Goal: Transaction & Acquisition: Purchase product/service

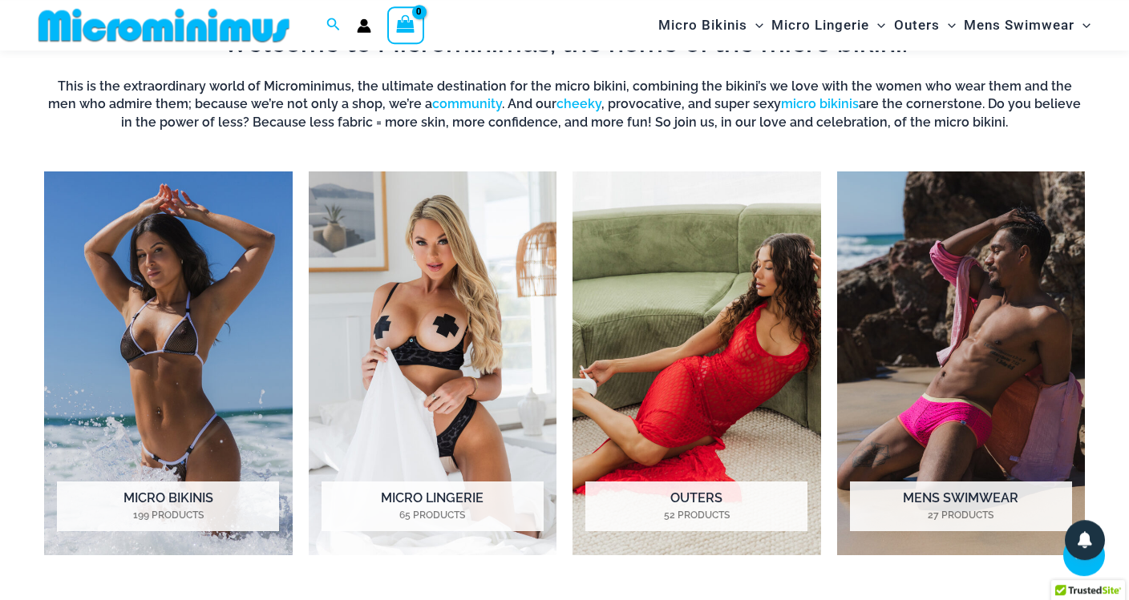
scroll to position [1073, 0]
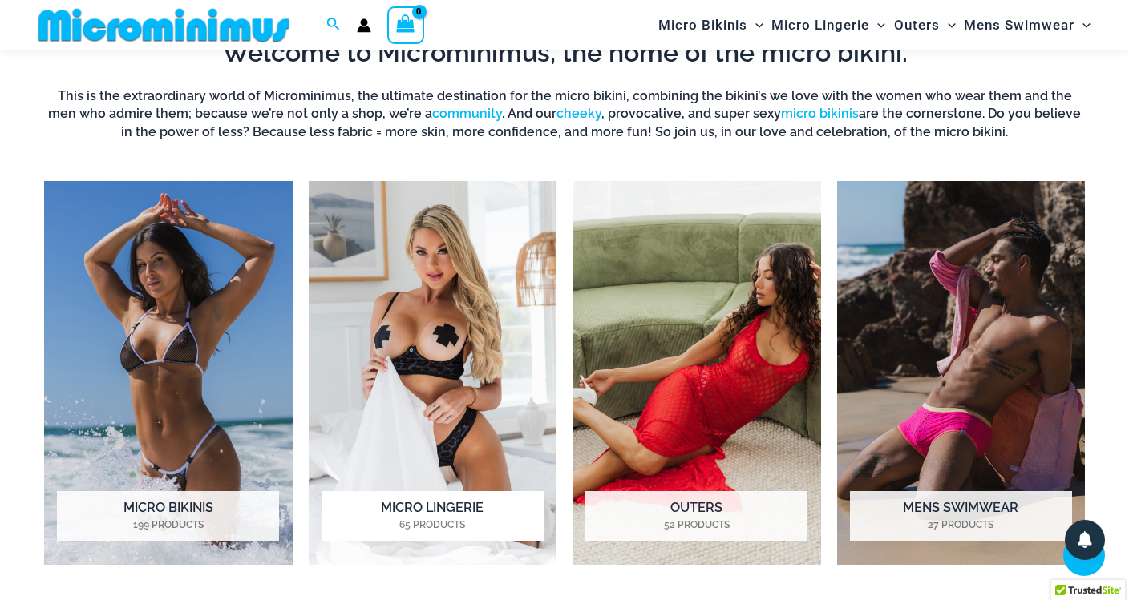
click at [458, 504] on h2 "Micro Lingerie 65 Products" at bounding box center [432, 516] width 222 height 50
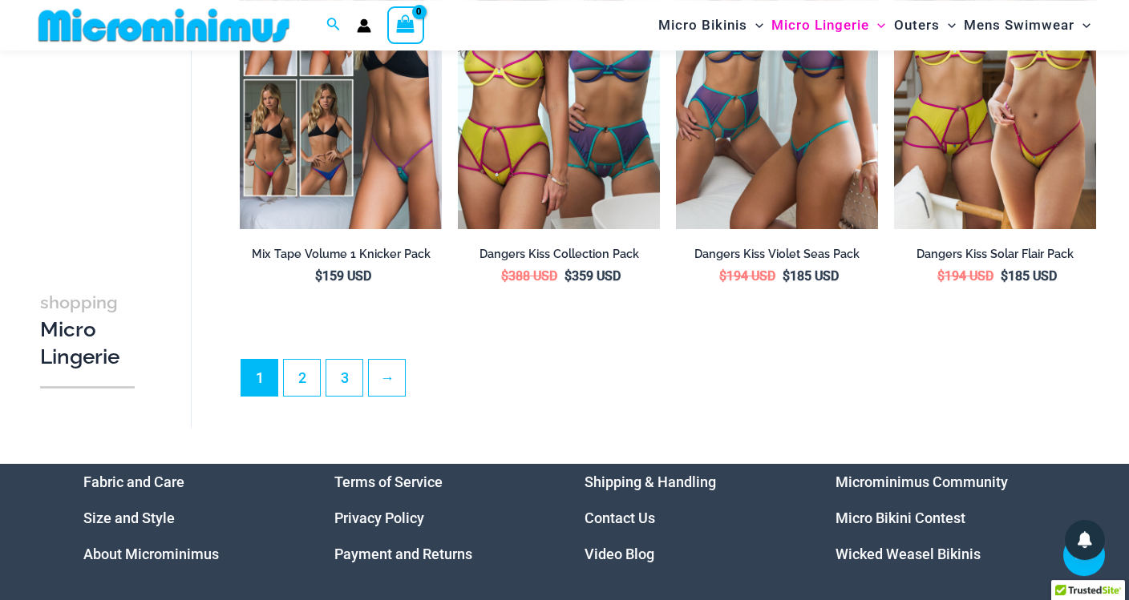
scroll to position [3579, 0]
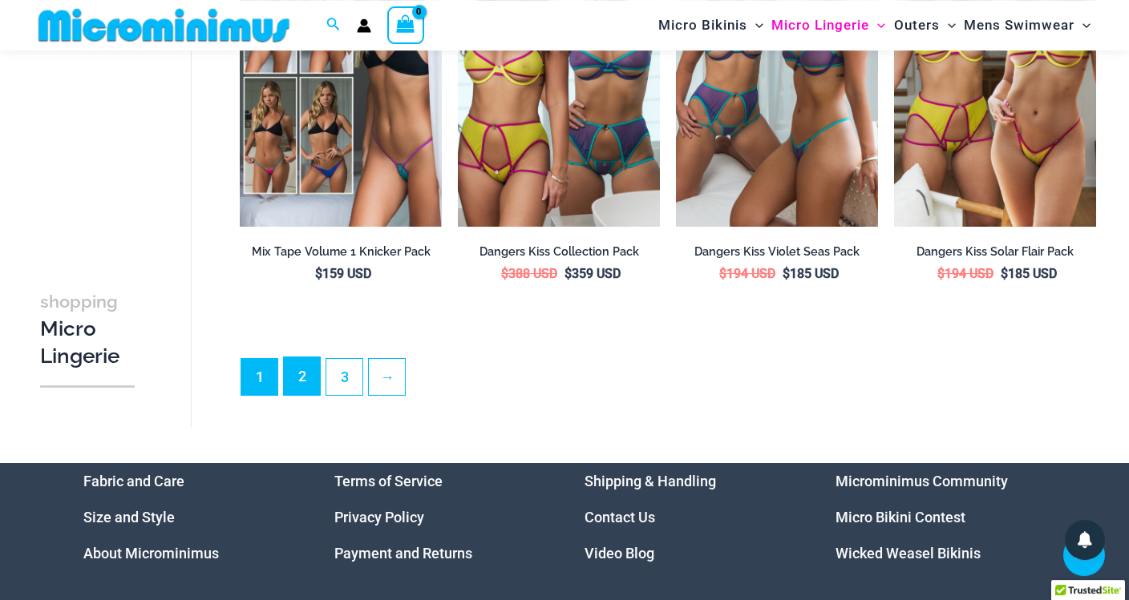
click at [310, 370] on link "2" at bounding box center [302, 377] width 36 height 38
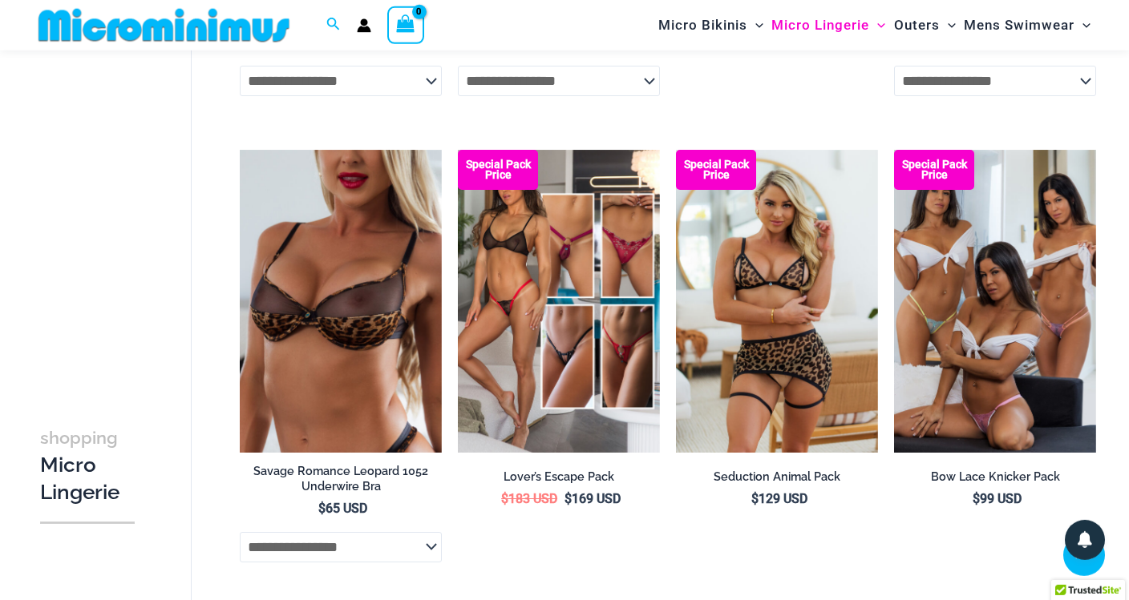
scroll to position [3288, 0]
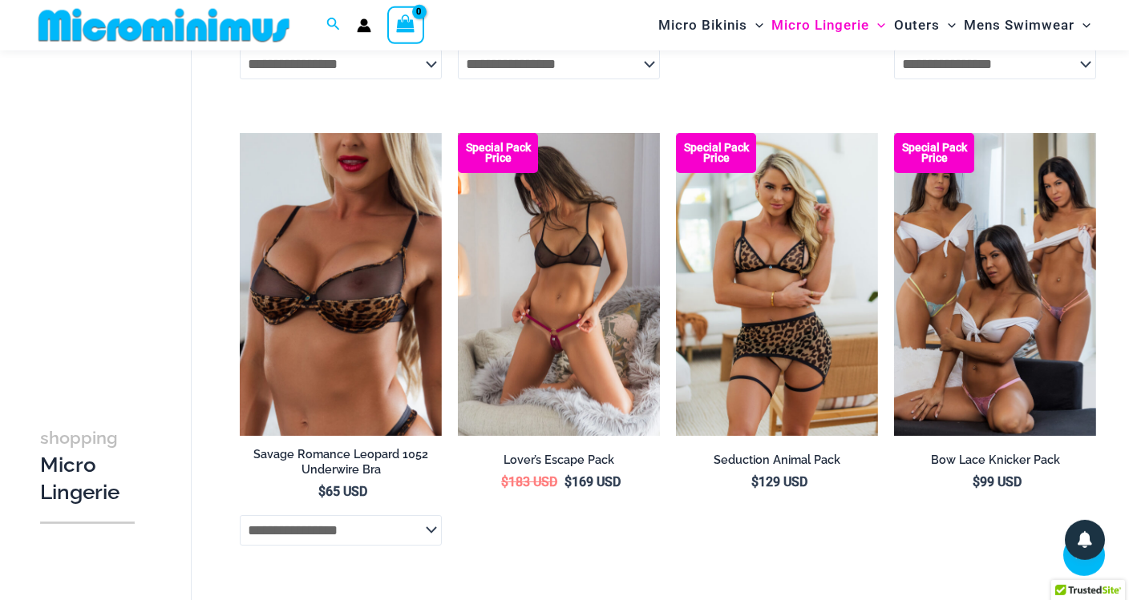
click at [566, 384] on img at bounding box center [559, 284] width 202 height 303
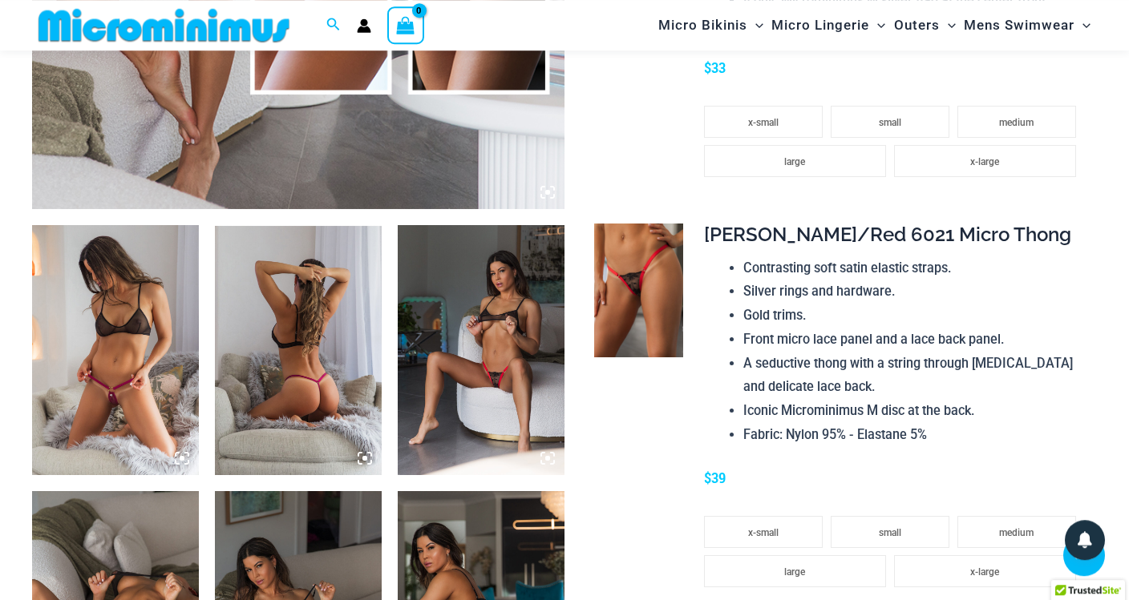
scroll to position [737, 0]
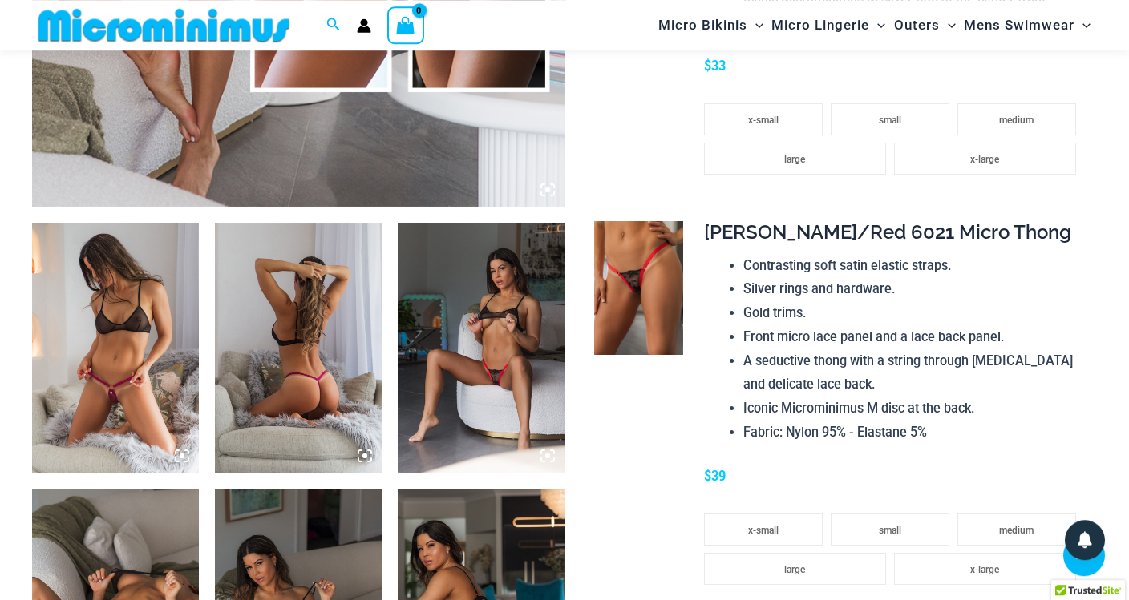
click at [147, 264] on img at bounding box center [115, 348] width 167 height 250
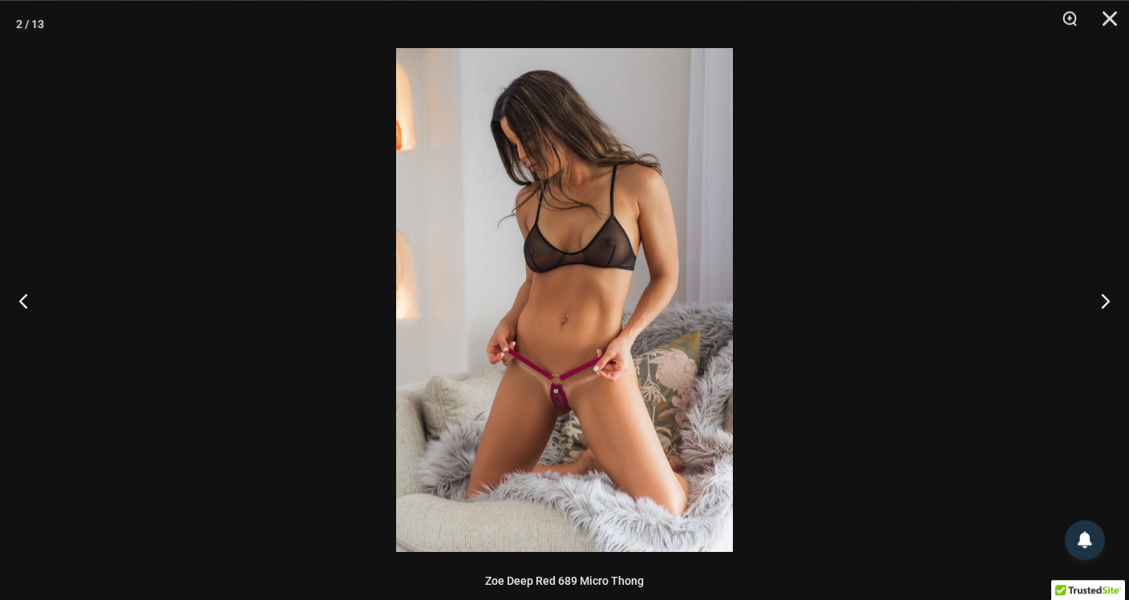
click at [555, 327] on img at bounding box center [564, 300] width 337 height 504
click at [643, 260] on img at bounding box center [564, 300] width 337 height 504
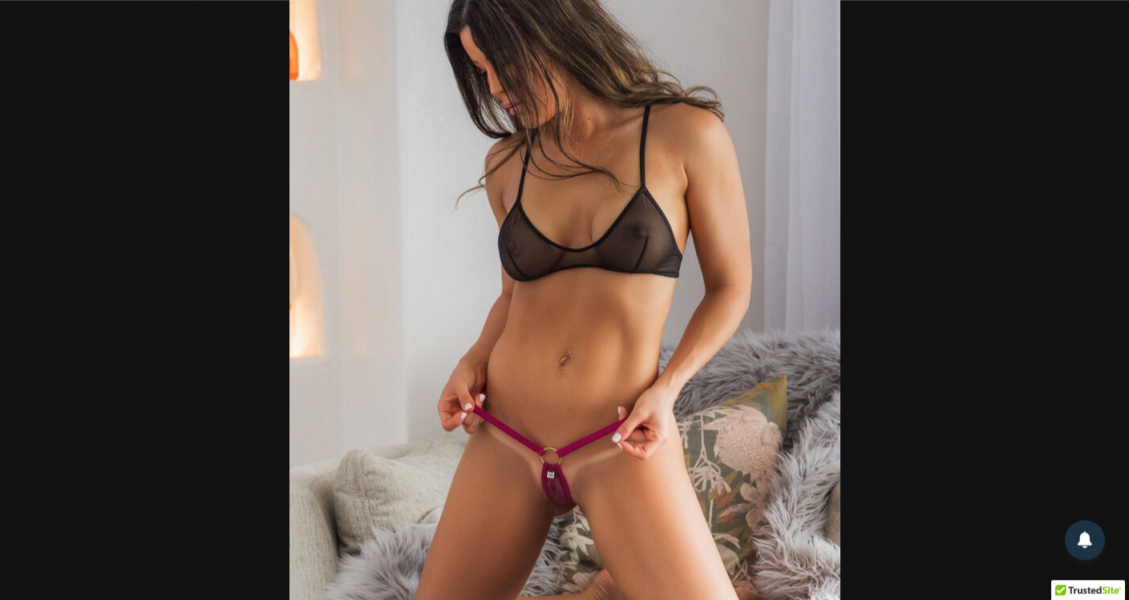
click at [880, 264] on div at bounding box center [564, 300] width 1129 height 600
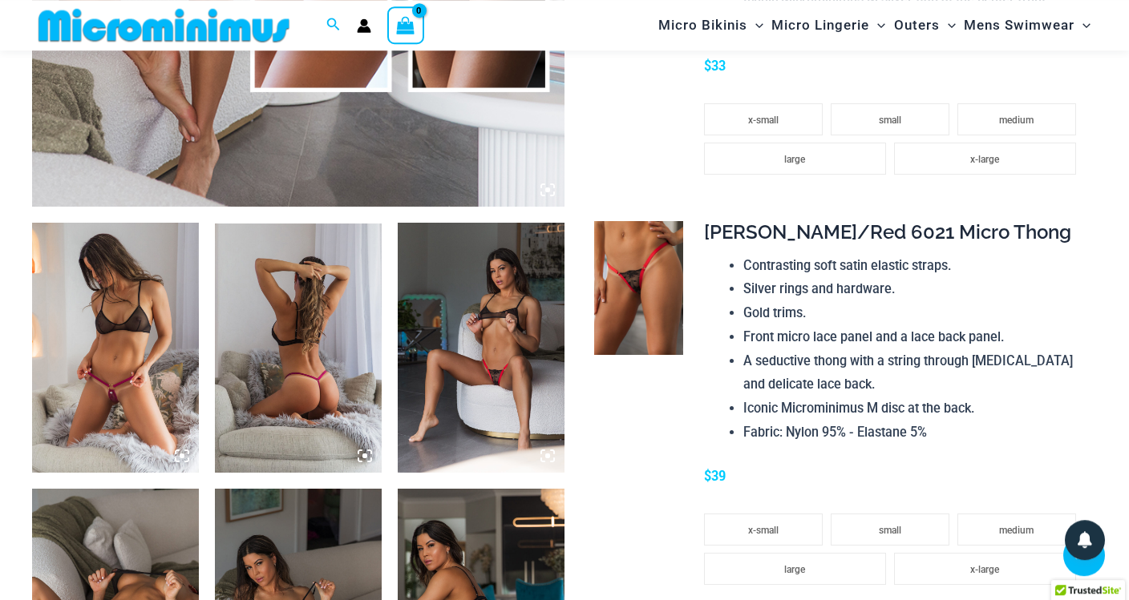
click at [140, 348] on img at bounding box center [115, 348] width 167 height 250
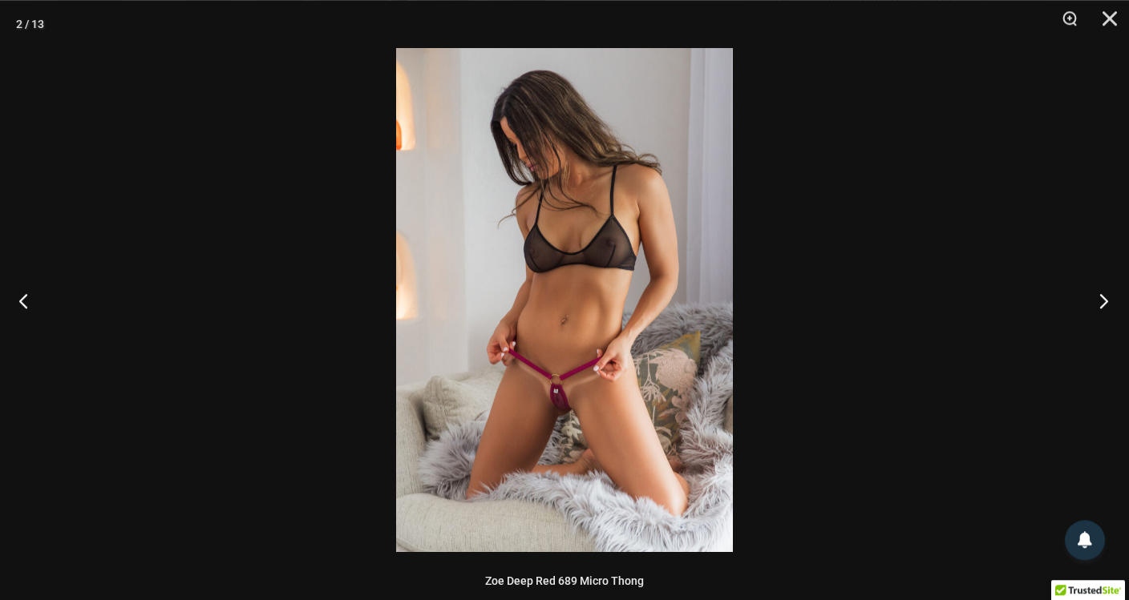
click at [1099, 290] on button "Next" at bounding box center [1099, 301] width 60 height 80
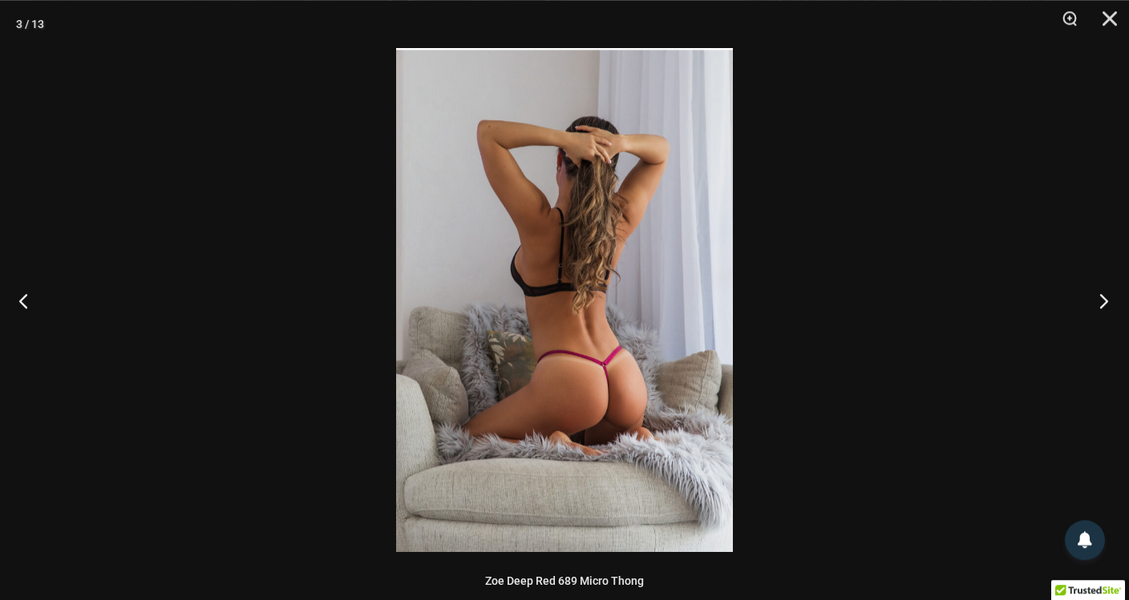
click at [1099, 290] on button "Next" at bounding box center [1099, 301] width 60 height 80
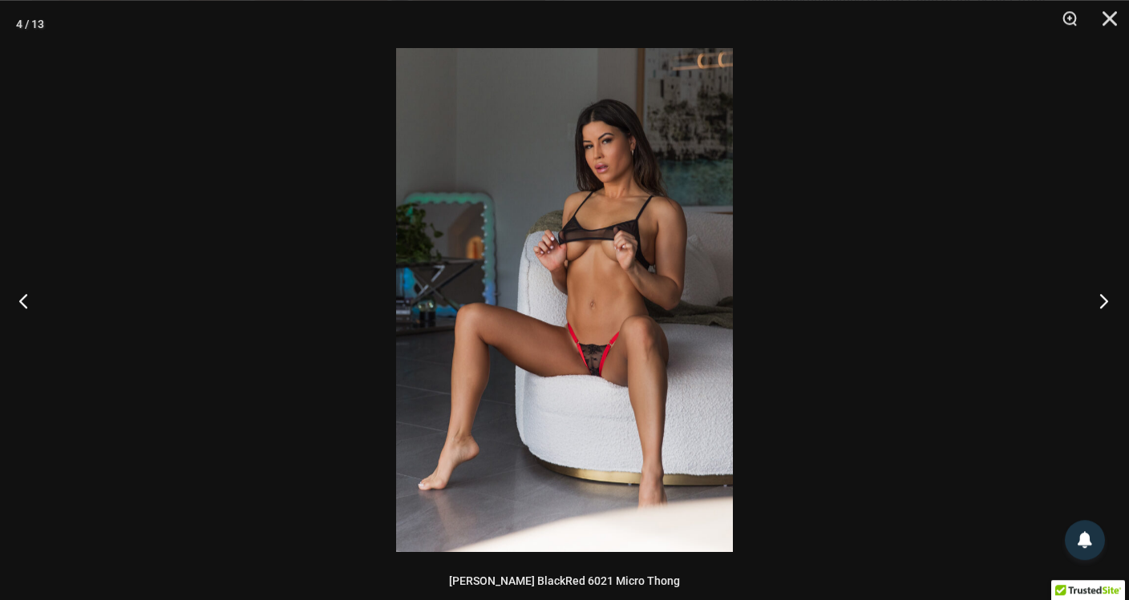
click at [1099, 290] on button "Next" at bounding box center [1099, 301] width 60 height 80
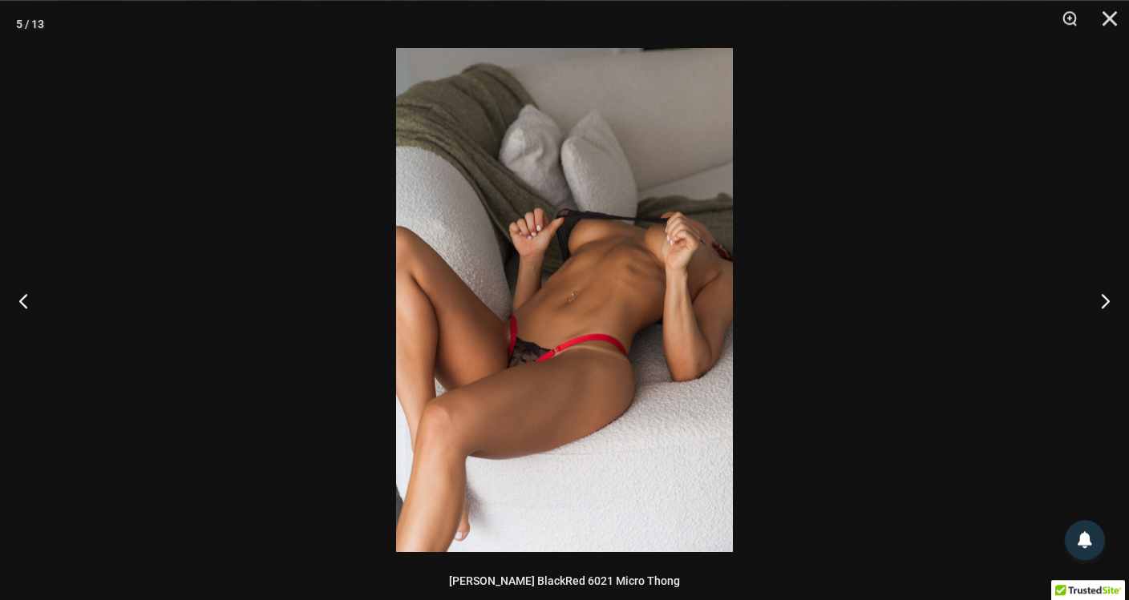
click at [765, 354] on div at bounding box center [564, 300] width 1129 height 600
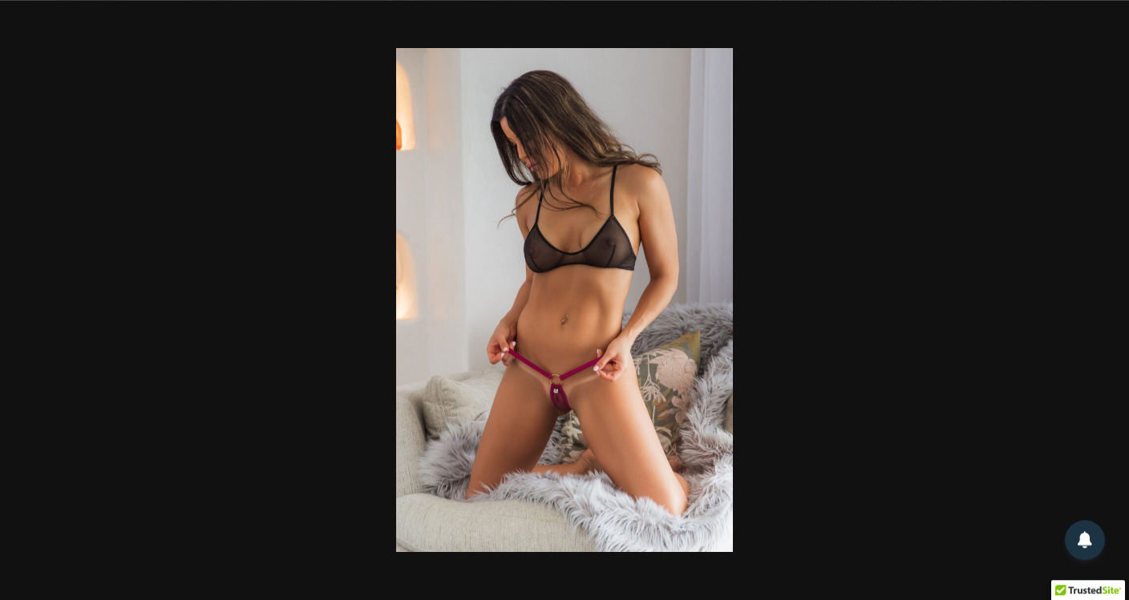
click at [122, 113] on div at bounding box center [564, 300] width 1129 height 600
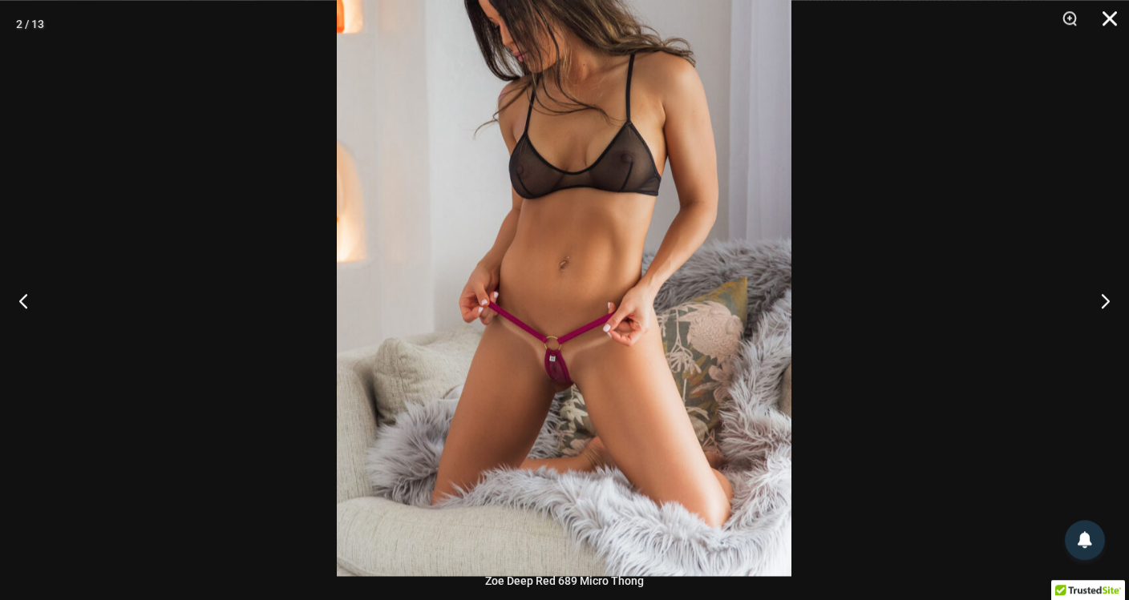
click at [1105, 18] on button "Close" at bounding box center [1104, 24] width 40 height 48
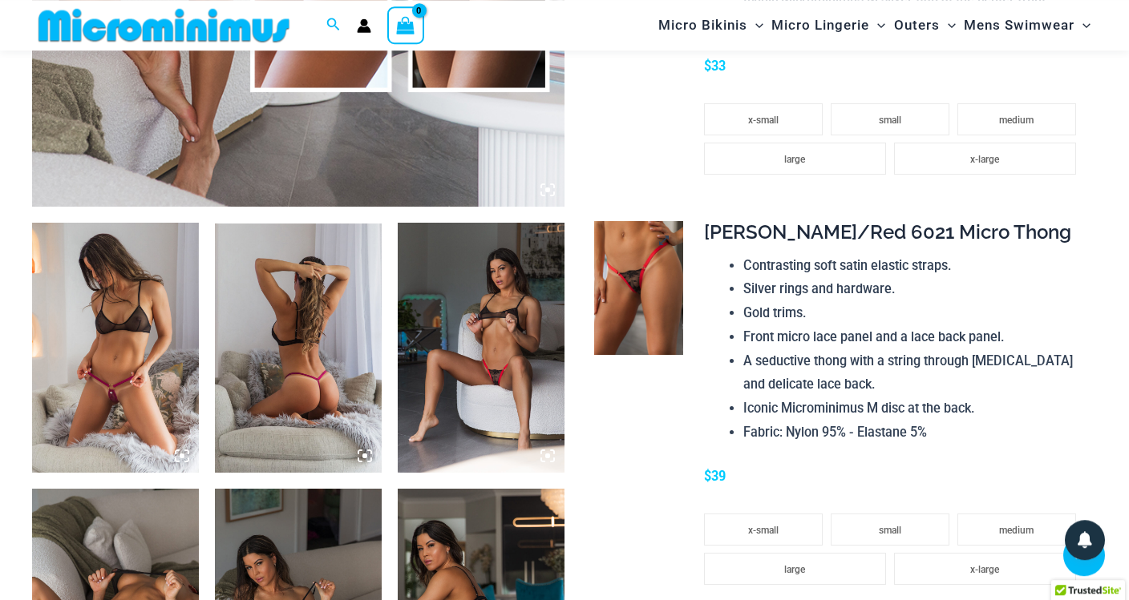
click at [653, 355] on img at bounding box center [638, 288] width 89 height 134
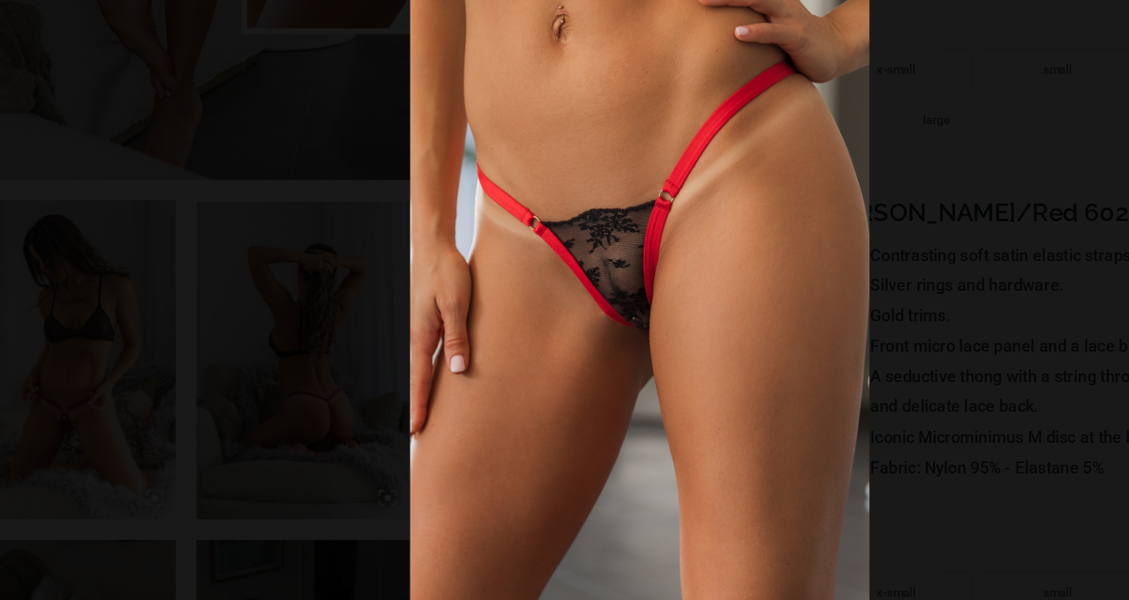
scroll to position [739, 0]
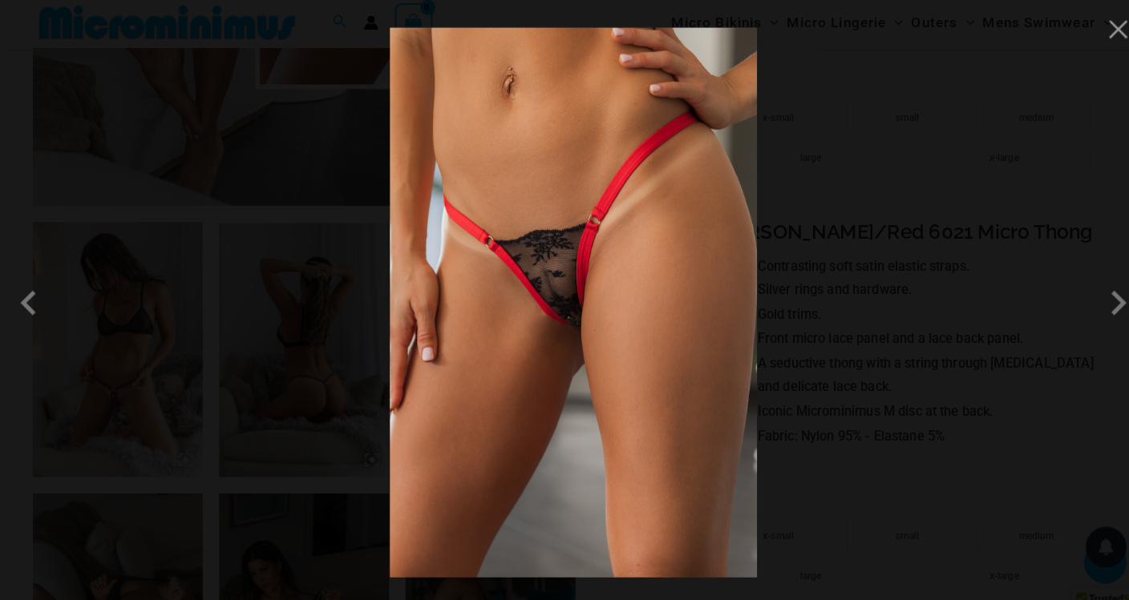
click at [813, 332] on div at bounding box center [564, 300] width 1129 height 600
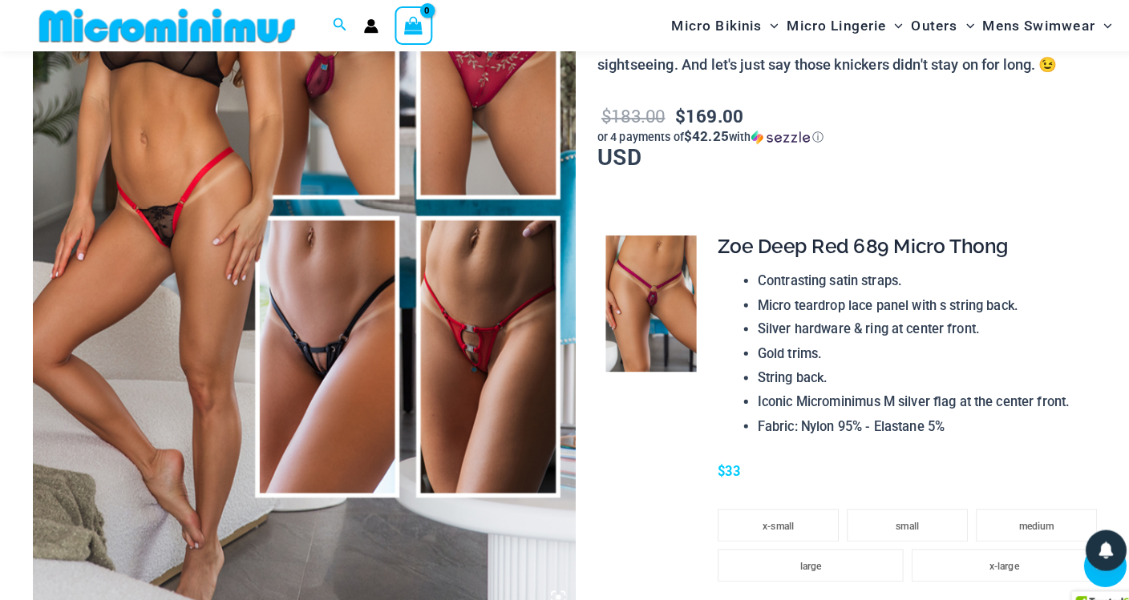
scroll to position [309, 0]
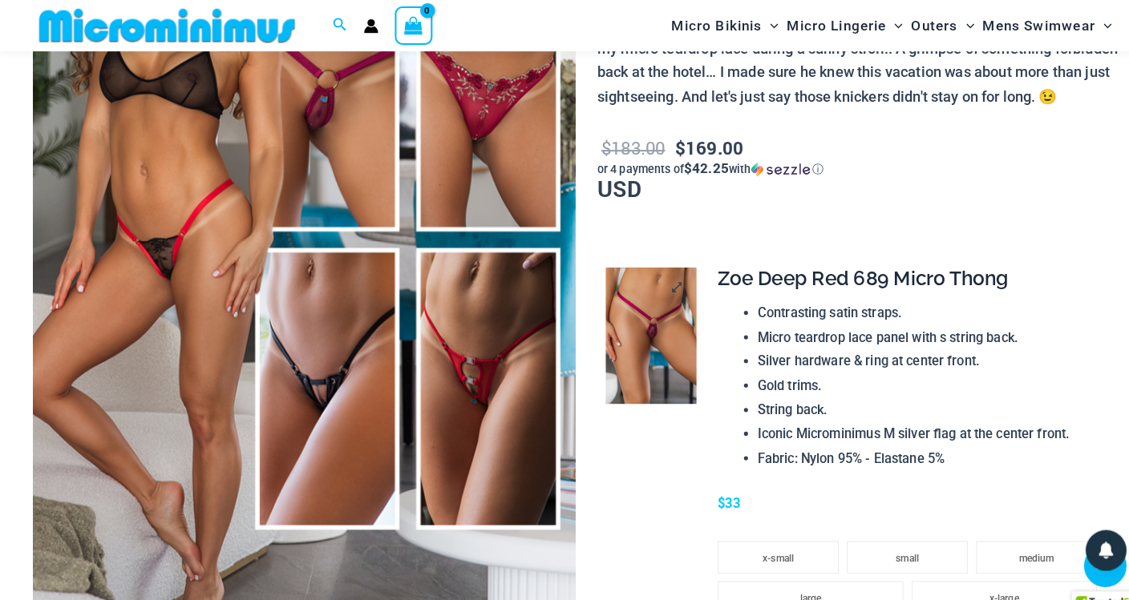
click at [638, 383] on img at bounding box center [638, 330] width 89 height 134
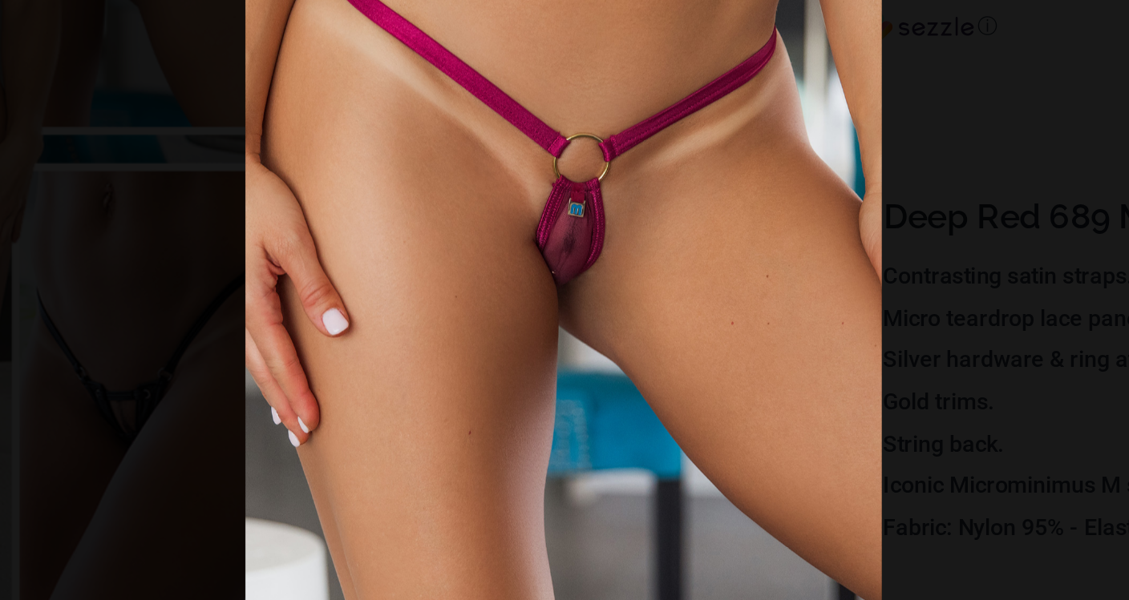
click at [297, 219] on div at bounding box center [564, 300] width 1129 height 600
